Goal: Task Accomplishment & Management: Manage account settings

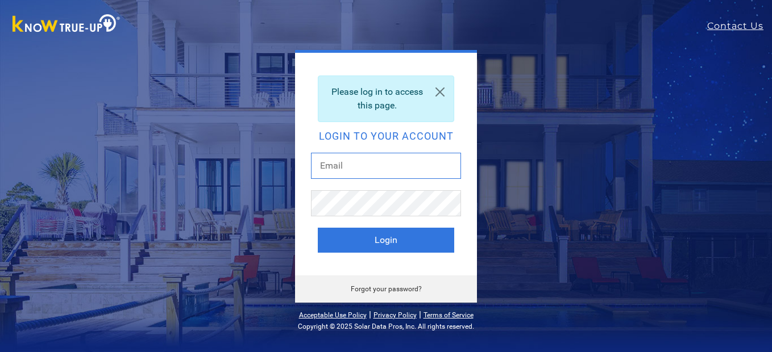
click at [381, 170] on input "text" at bounding box center [386, 166] width 150 height 26
type input "beardad@att.net"
click at [318, 228] on button "Login" at bounding box center [386, 240] width 136 height 25
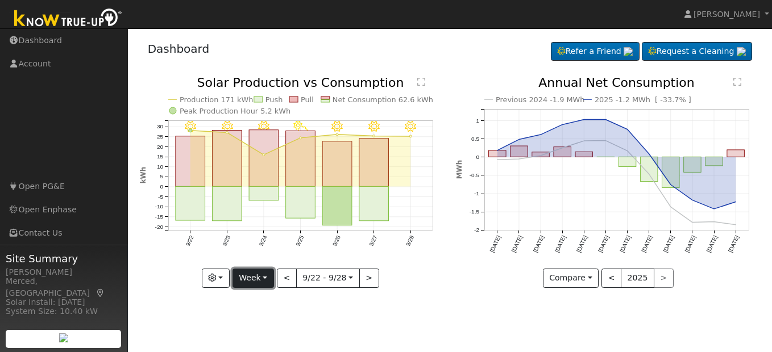
click at [269, 276] on button "Week" at bounding box center [252, 278] width 41 height 19
click at [270, 274] on button "Week" at bounding box center [252, 278] width 41 height 19
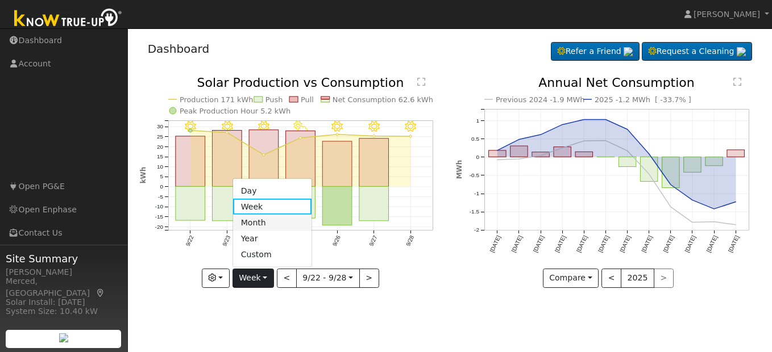
click at [258, 223] on link "Month" at bounding box center [272, 223] width 79 height 16
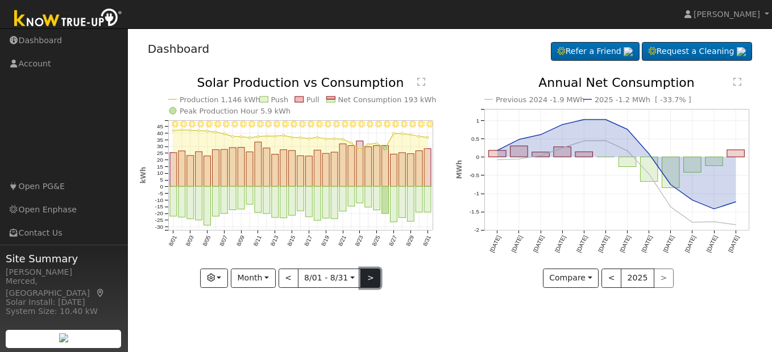
click at [372, 273] on button ">" at bounding box center [370, 278] width 20 height 19
type input "2025-09-01"
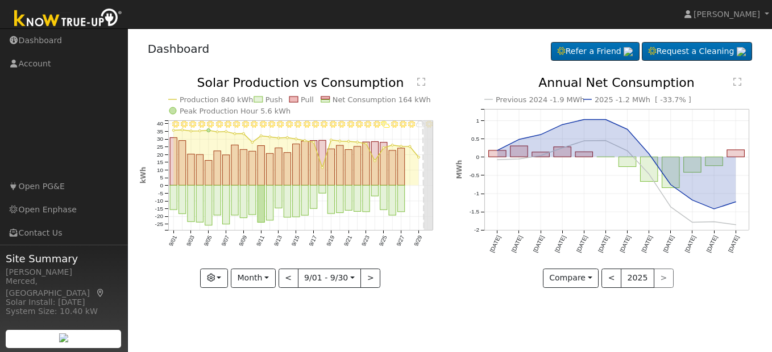
click at [626, 99] on text "2025 -1.2 MWh [ -33.7% ]" at bounding box center [642, 99] width 97 height 9
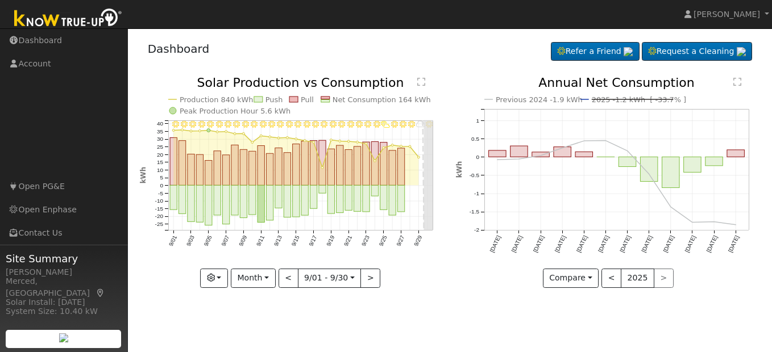
click at [621, 99] on line at bounding box center [632, 99] width 82 height 0
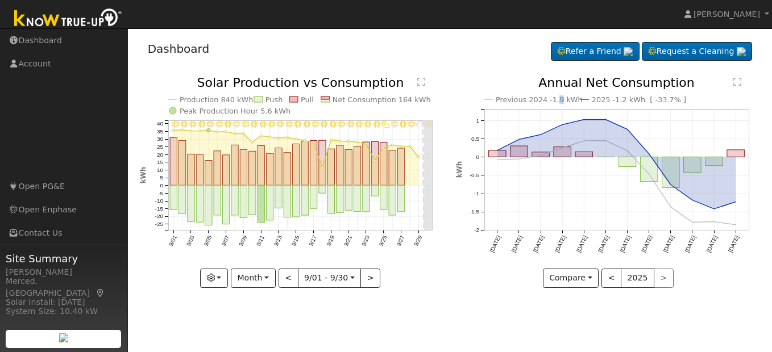
click at [553, 100] on text "Previous 2024 -1.9 kWh" at bounding box center [538, 99] width 87 height 9
click at [627, 101] on text "2025 -1.2 kWh [ -33.7% ]" at bounding box center [638, 99] width 94 height 9
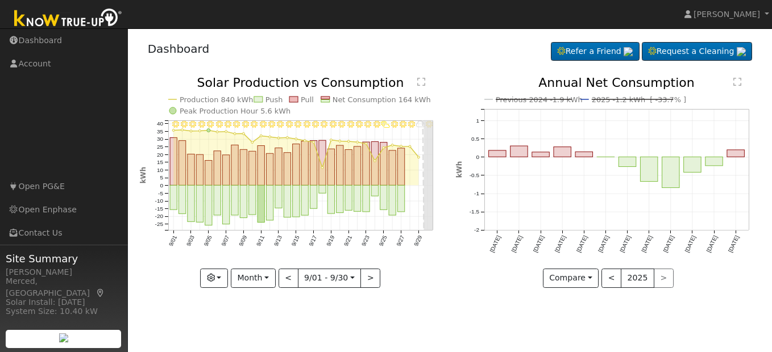
click at [531, 101] on text "Previous 2024 -1.9 kWh" at bounding box center [538, 99] width 87 height 9
click at [616, 100] on text "2025 -1.2 kWh [ -33.7% ]" at bounding box center [638, 99] width 94 height 9
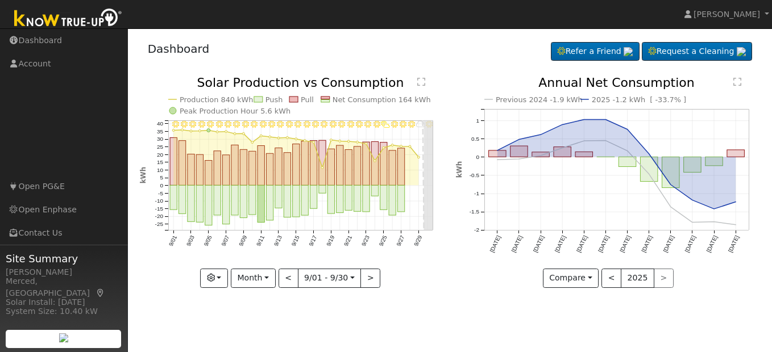
click at [650, 85] on text "Annual Net Consumption" at bounding box center [616, 83] width 156 height 14
click at [741, 83] on icon "Previous 2024 -1.9 kWh 2025 -1.2 kWh [ -33.7% ] Sep '24 Oct '24 Nov '24 Dec '24…" at bounding box center [608, 179] width 304 height 204
click at [737, 83] on text "" at bounding box center [737, 81] width 8 height 9
click at [0, 0] on div at bounding box center [0, 0] width 0 height 0
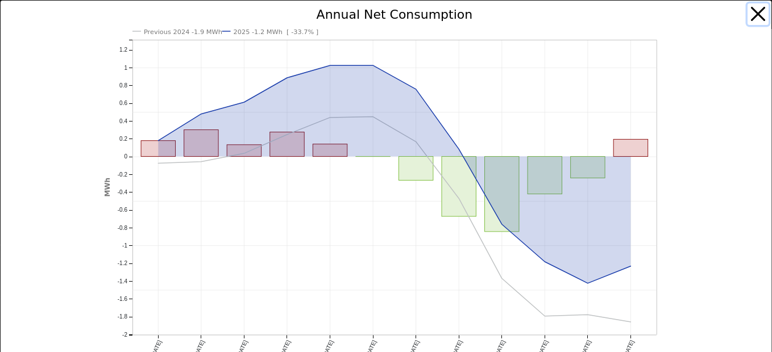
click at [747, 18] on button "button" at bounding box center [758, 14] width 22 height 22
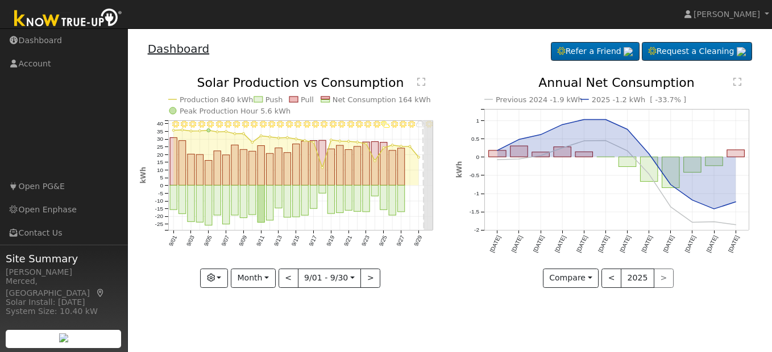
click at [177, 46] on link "Dashboard" at bounding box center [179, 49] width 62 height 14
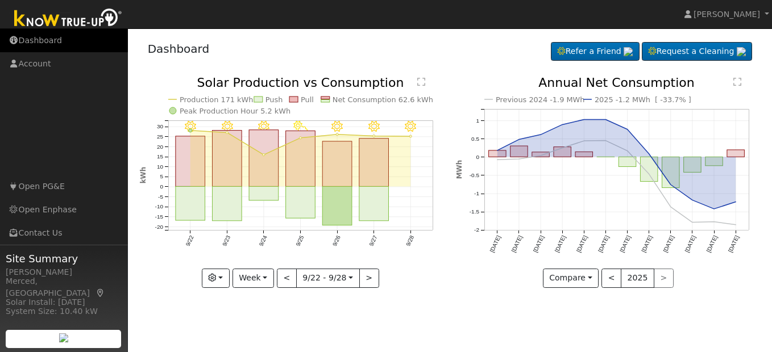
click at [59, 40] on link "Dashboard" at bounding box center [64, 40] width 128 height 23
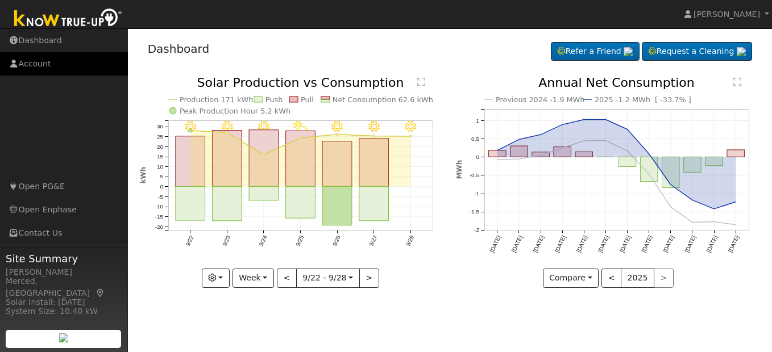
click at [22, 68] on link "Account" at bounding box center [64, 63] width 128 height 23
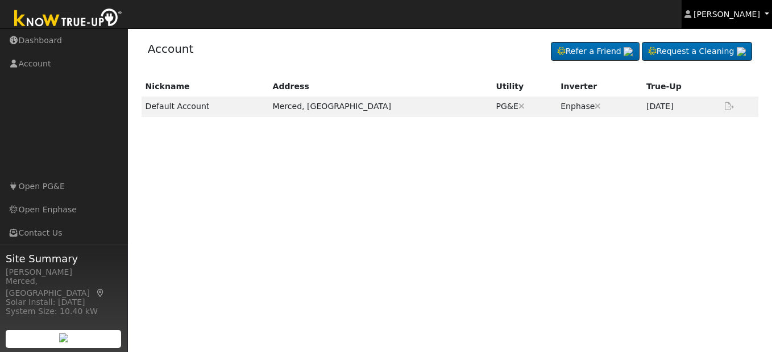
click at [748, 18] on span "[PERSON_NAME]" at bounding box center [726, 14] width 66 height 9
click at [745, 19] on span "[PERSON_NAME]" at bounding box center [726, 14] width 66 height 9
click at [741, 19] on span "[PERSON_NAME]" at bounding box center [726, 14] width 66 height 9
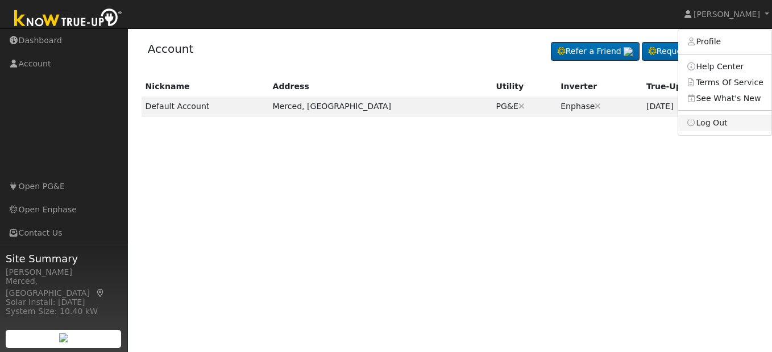
click at [722, 124] on link "Log Out" at bounding box center [724, 123] width 93 height 16
click at [722, 124] on div "Nickname Address Utility Inverter True-Up Default Account Merced, [GEOGRAPHIC_D…" at bounding box center [450, 182] width 620 height 211
